Goal: Information Seeking & Learning: Find specific fact

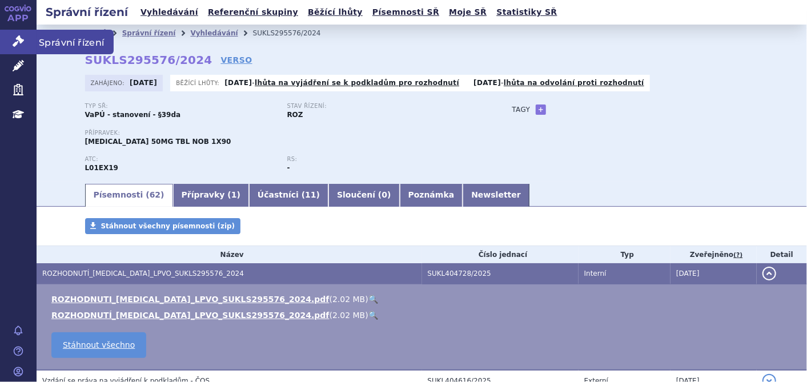
click at [29, 31] on link "Správní řízení" at bounding box center [18, 42] width 37 height 24
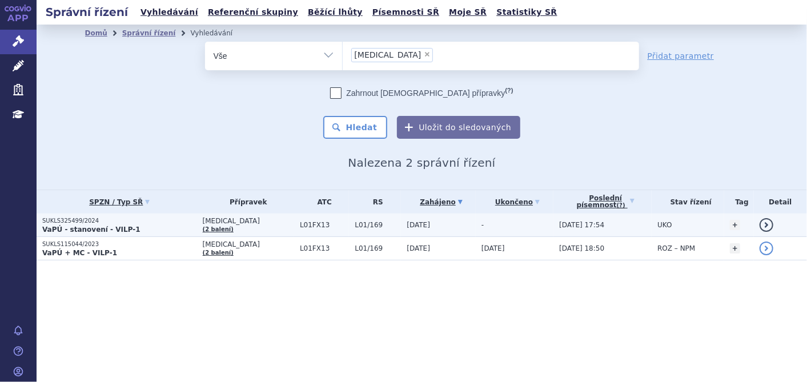
click at [74, 219] on p "SUKLS325499/2024" at bounding box center [119, 221] width 155 height 8
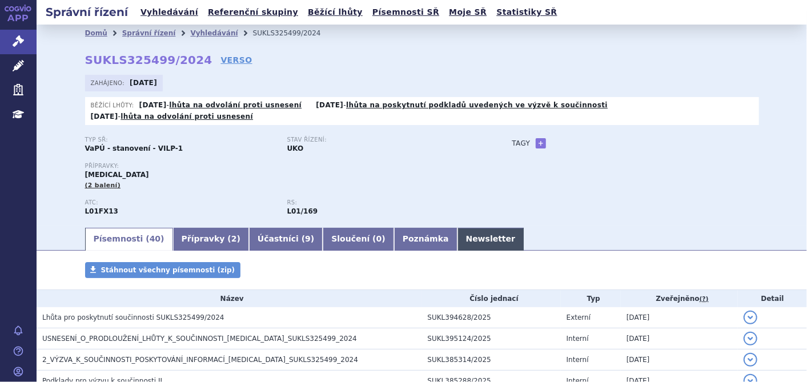
click at [458, 228] on link "Newsletter" at bounding box center [491, 239] width 67 height 23
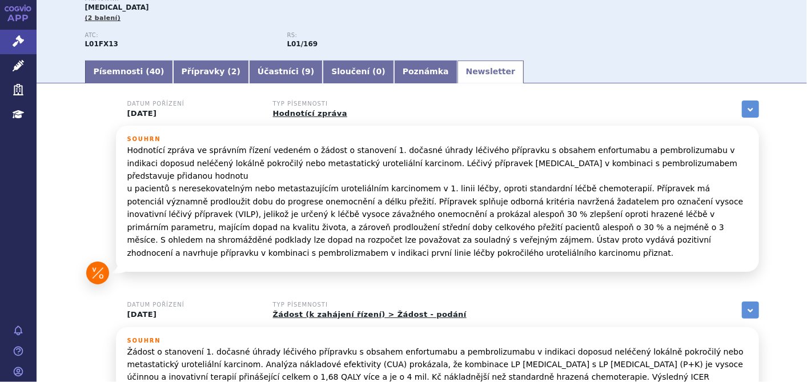
scroll to position [63, 0]
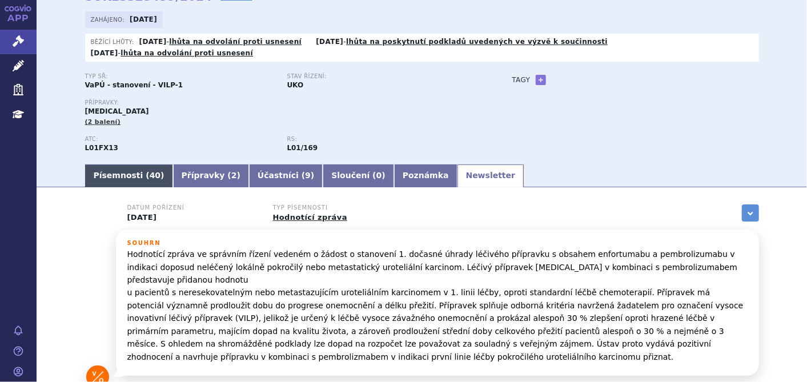
click at [125, 166] on link "Písemnosti ( 40 )" at bounding box center [129, 176] width 88 height 23
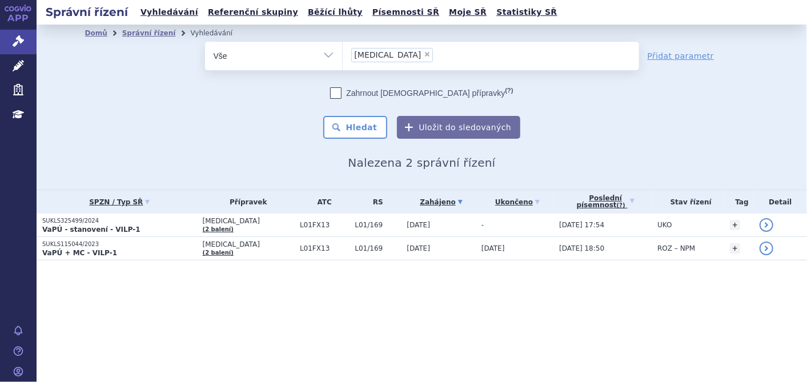
click at [389, 55] on li "× padcev" at bounding box center [392, 55] width 82 height 14
click at [343, 55] on select "padcev" at bounding box center [342, 55] width 1 height 29
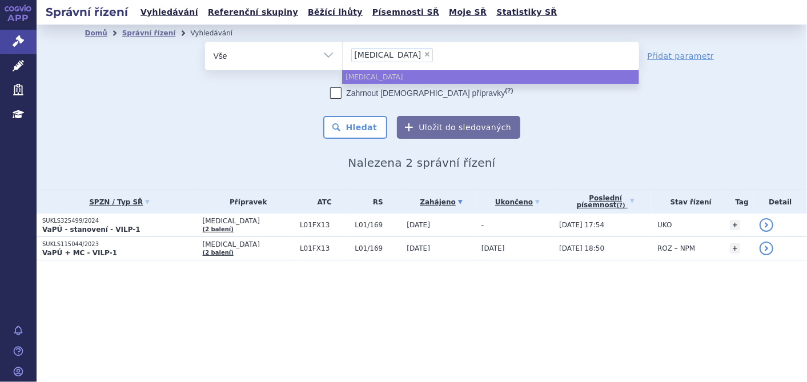
click at [384, 49] on li "× padcev" at bounding box center [392, 55] width 82 height 14
click at [343, 49] on select "padcev" at bounding box center [342, 55] width 1 height 29
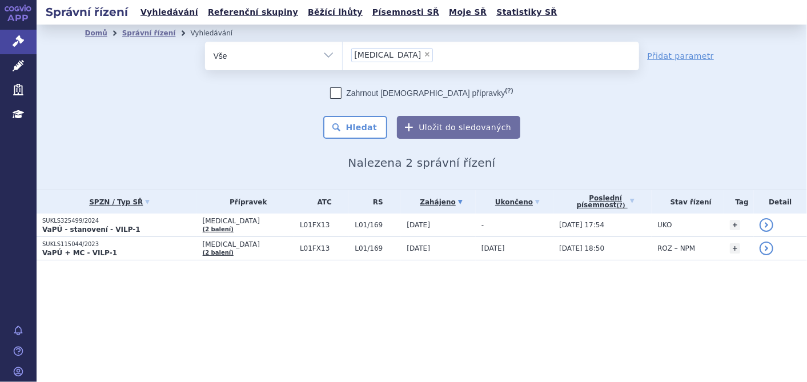
click at [424, 52] on span "×" at bounding box center [427, 54] width 7 height 7
click at [343, 52] on select "padcev" at bounding box center [342, 55] width 1 height 29
select select
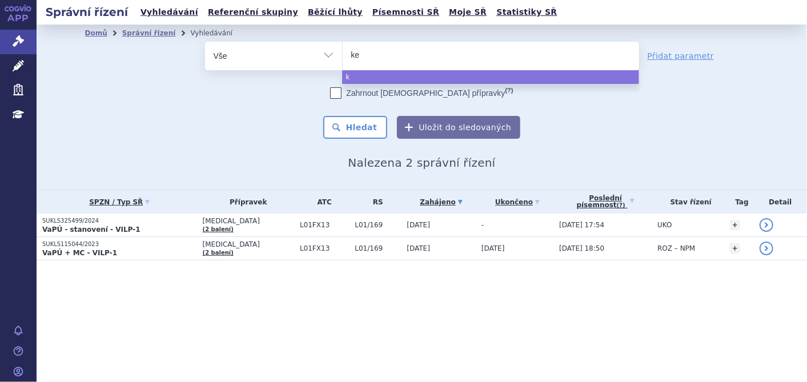
type input "key"
type input "keytr"
type input "keytru"
type input "keytrud"
type input "keytruda"
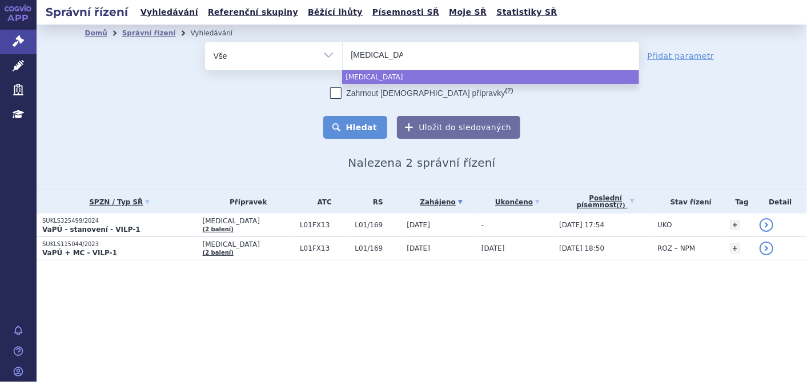
select select "keytruda"
click at [377, 130] on button "Hledat" at bounding box center [355, 127] width 65 height 23
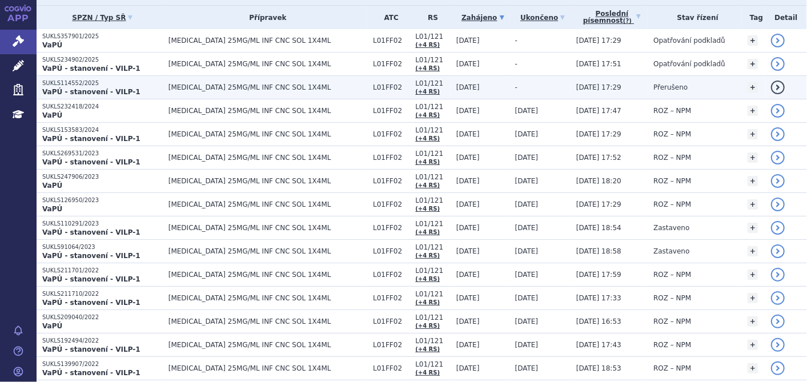
scroll to position [190, 0]
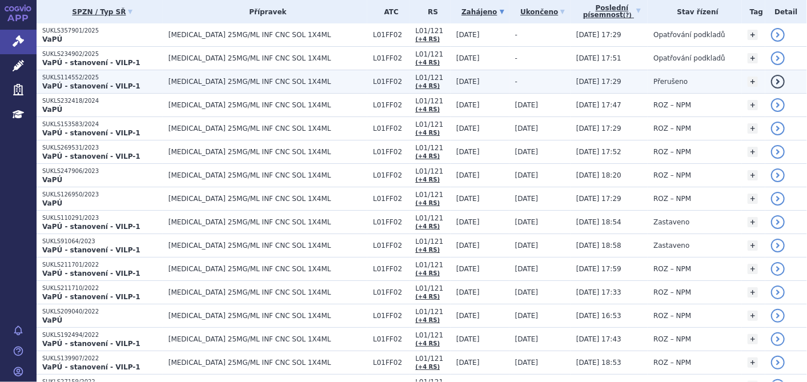
click at [87, 82] on strong "VaPÚ - stanovení - VILP-1" at bounding box center [91, 86] width 98 height 8
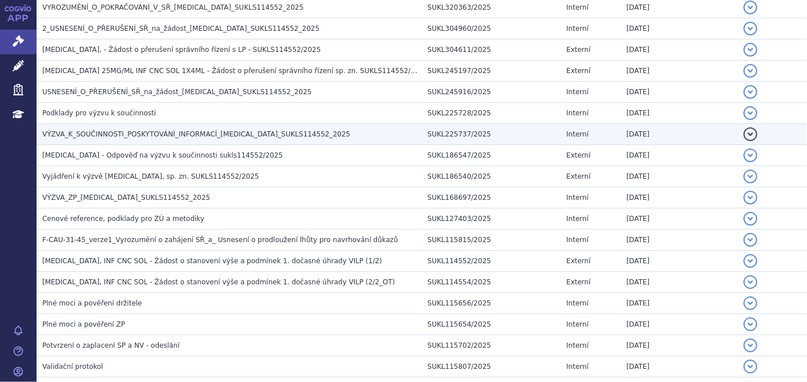
scroll to position [496, 0]
